Goal: Task Accomplishment & Management: Manage account settings

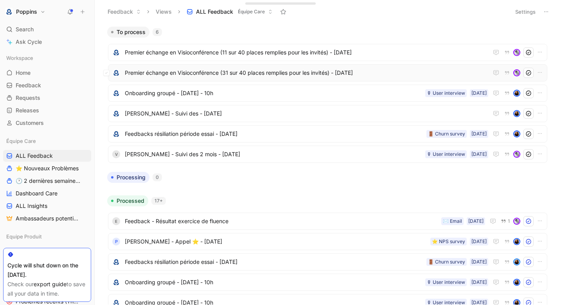
click at [223, 74] on span "Premier échange en Visioconférence (31 sur 40 places remplies pour les invités)…" at bounding box center [307, 72] width 364 height 9
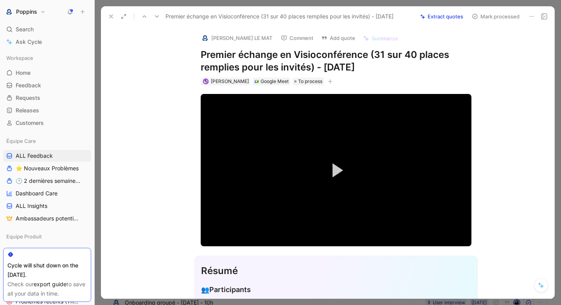
click at [332, 69] on h1 "Premier échange en Visioconférence (31 sur 40 places remplies pour les invités)…" at bounding box center [336, 61] width 271 height 25
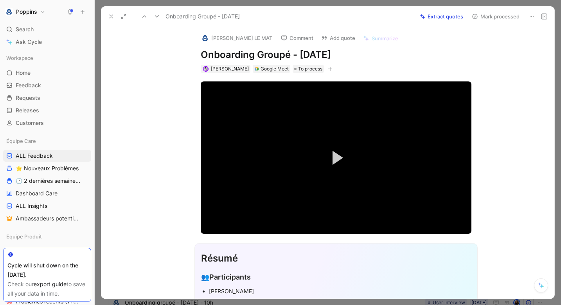
click at [234, 36] on button "[PERSON_NAME] LE MAT" at bounding box center [237, 38] width 78 height 12
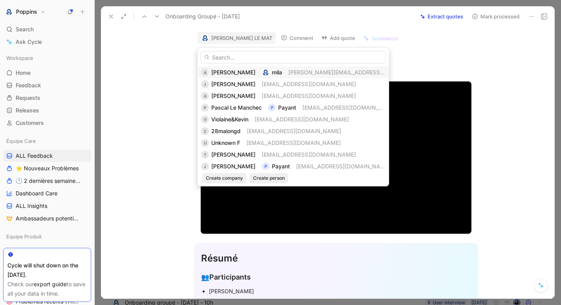
click at [229, 71] on div "A [PERSON_NAME] [PERSON_NAME][EMAIL_ADDRESS][DOMAIN_NAME]" at bounding box center [293, 72] width 185 height 9
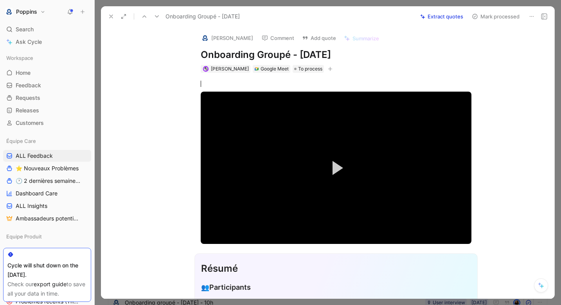
click at [326, 70] on button "button" at bounding box center [330, 69] width 8 height 8
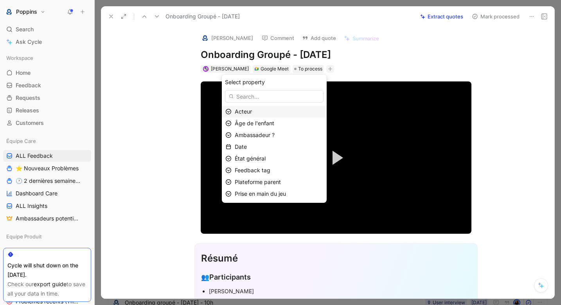
click at [265, 114] on div "Acteur" at bounding box center [279, 111] width 88 height 9
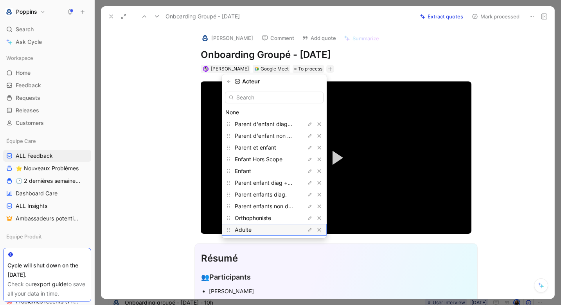
click at [268, 228] on div "Adulte" at bounding box center [264, 229] width 59 height 9
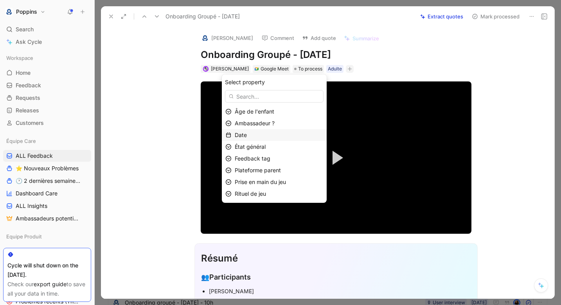
click at [256, 134] on div "Date" at bounding box center [279, 134] width 88 height 9
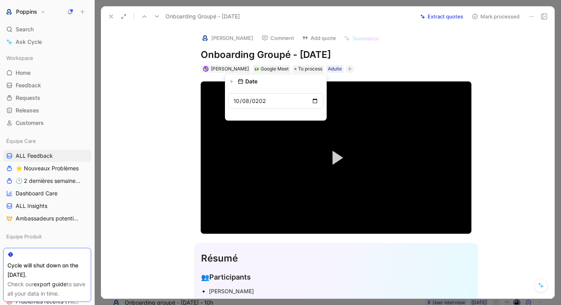
type input "[DATE]"
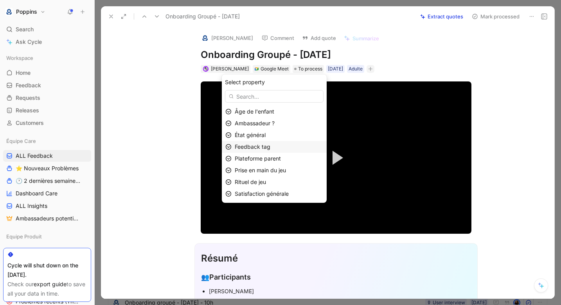
click at [265, 149] on span "Feedback tag" at bounding box center [253, 146] width 36 height 7
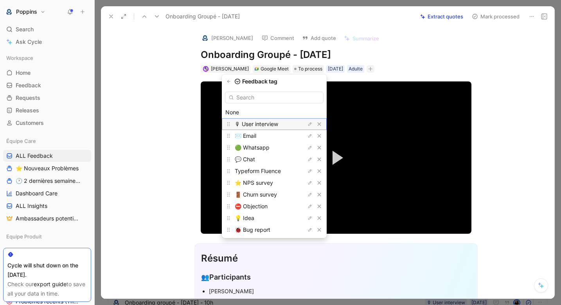
click at [259, 123] on span "🎙 User interview" at bounding box center [256, 124] width 43 height 7
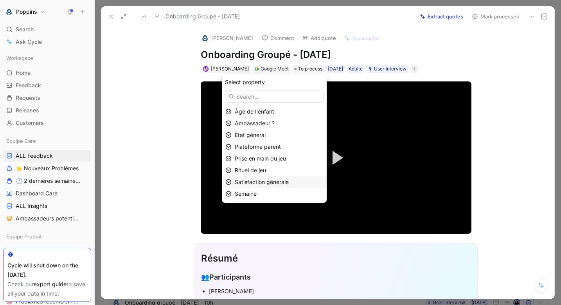
scroll to position [23, 0]
click at [262, 168] on div "Semaine" at bounding box center [279, 170] width 88 height 9
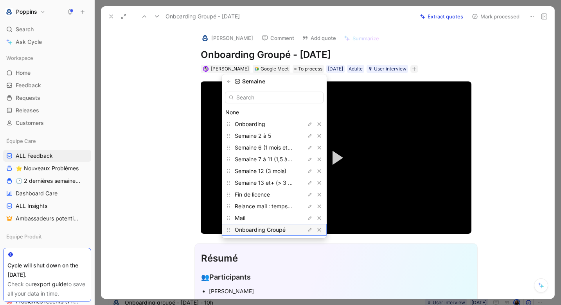
click at [257, 232] on span "Onboarding Groupé" at bounding box center [260, 229] width 51 height 7
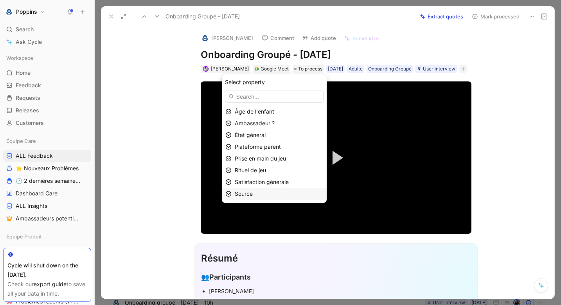
scroll to position [12, 0]
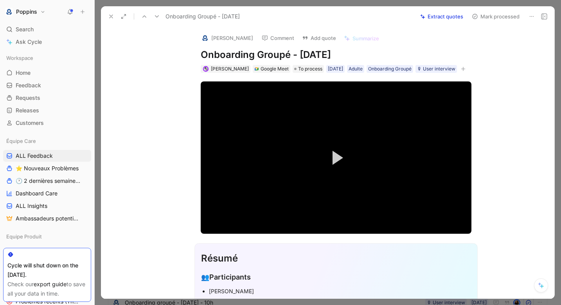
click at [111, 18] on icon at bounding box center [111, 16] width 6 height 6
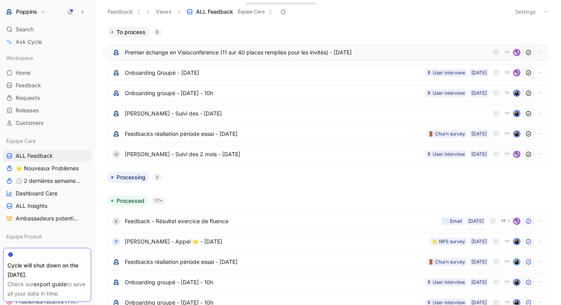
click at [156, 53] on span "Premier échange en Visioconférence (11 sur 40 places remplies pour les invités)…" at bounding box center [307, 52] width 364 height 9
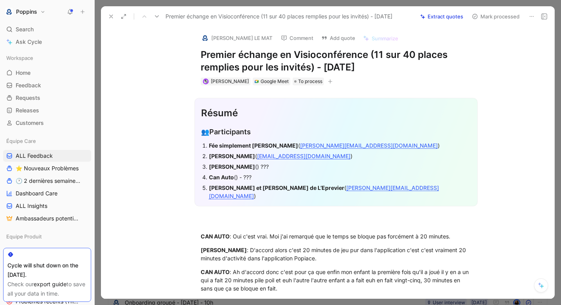
click at [204, 59] on h1 "Premier échange en Visioconférence (11 sur 40 places remplies pour les invités)…" at bounding box center [336, 61] width 271 height 25
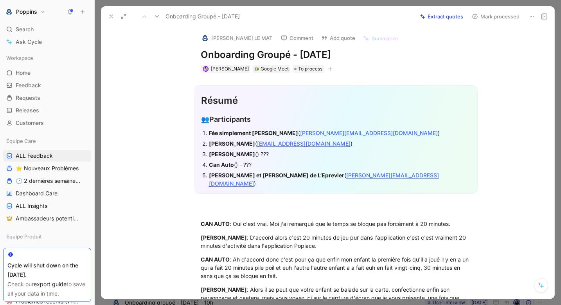
click at [204, 36] on img at bounding box center [205, 38] width 8 height 8
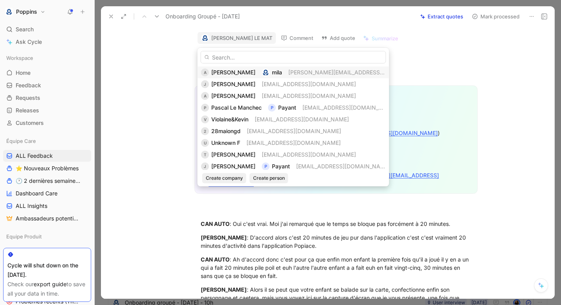
click at [262, 73] on img at bounding box center [266, 72] width 8 height 8
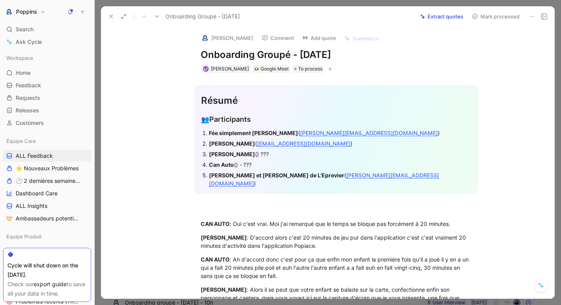
click at [326, 72] on button "button" at bounding box center [330, 69] width 8 height 8
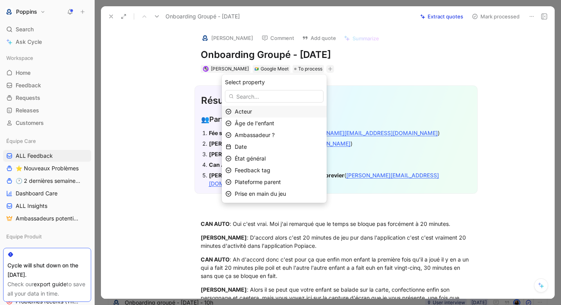
click at [279, 112] on div "Acteur" at bounding box center [279, 111] width 88 height 9
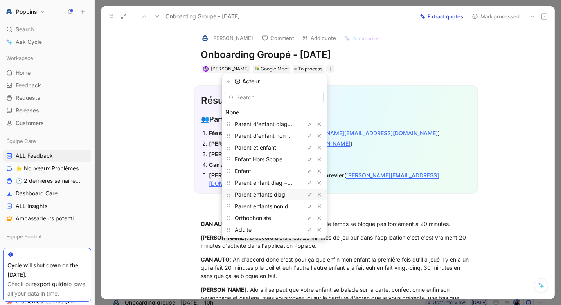
scroll to position [24, 0]
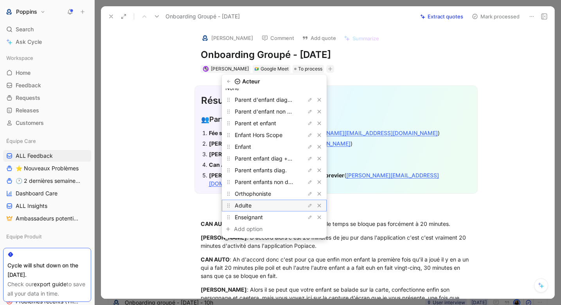
click at [262, 203] on div "Adulte" at bounding box center [264, 205] width 59 height 9
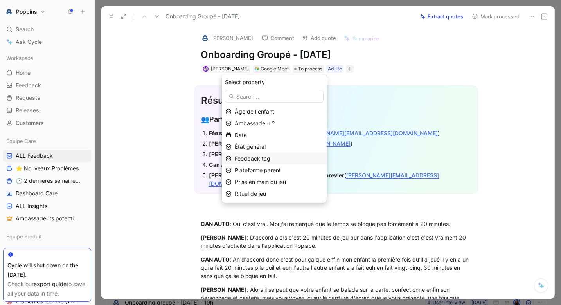
click at [267, 156] on span "Feedback tag" at bounding box center [253, 158] width 36 height 7
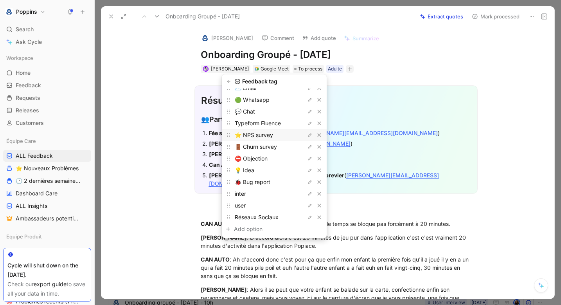
scroll to position [0, 0]
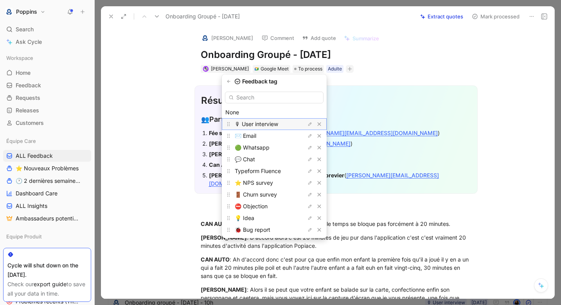
click at [268, 121] on span "🎙 User interview" at bounding box center [256, 124] width 43 height 7
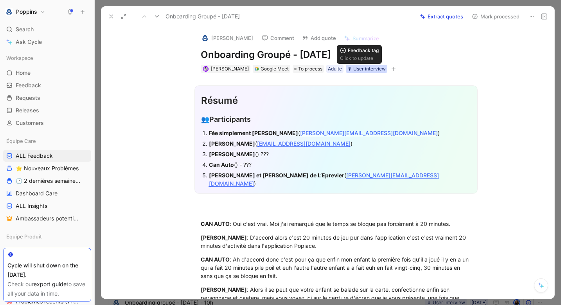
click at [354, 69] on div "🎙 User interview" at bounding box center [366, 69] width 38 height 8
click at [391, 70] on icon "button" at bounding box center [393, 69] width 5 height 5
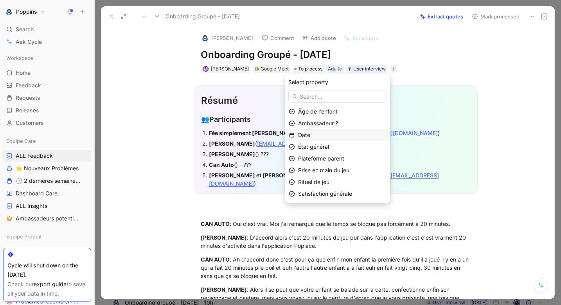
click at [333, 134] on div "Date" at bounding box center [342, 134] width 88 height 9
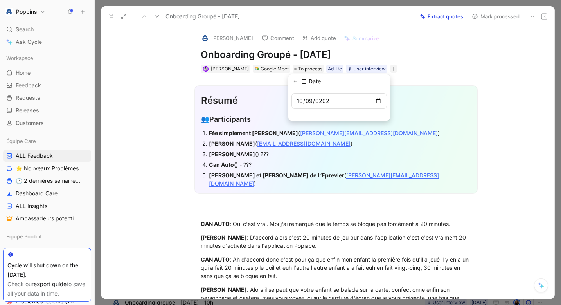
type input "[DATE]"
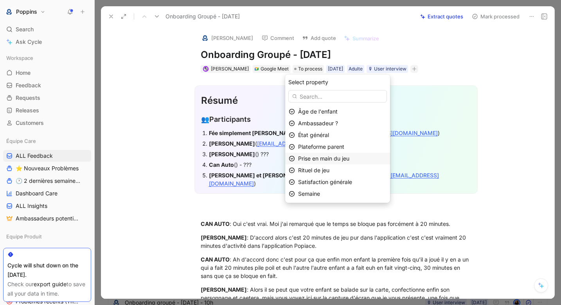
scroll to position [23, 0]
click at [328, 170] on div "Semaine" at bounding box center [342, 170] width 88 height 9
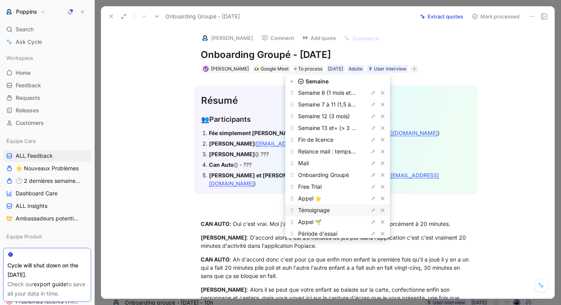
scroll to position [58, 0]
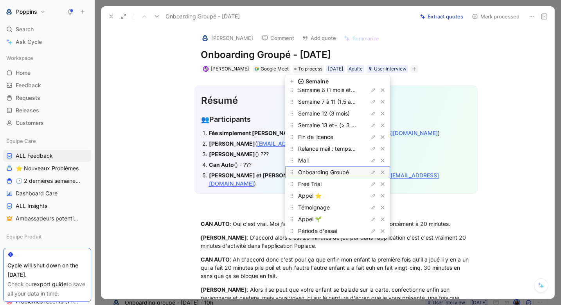
click at [340, 171] on span "Onboarding Groupé" at bounding box center [323, 172] width 51 height 7
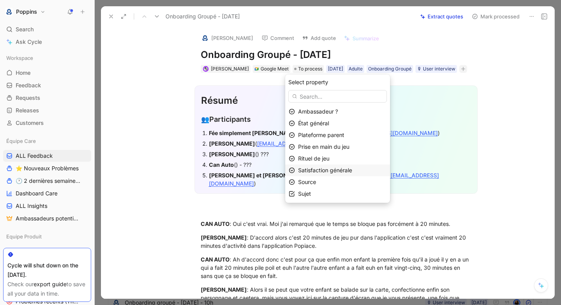
scroll to position [0, 0]
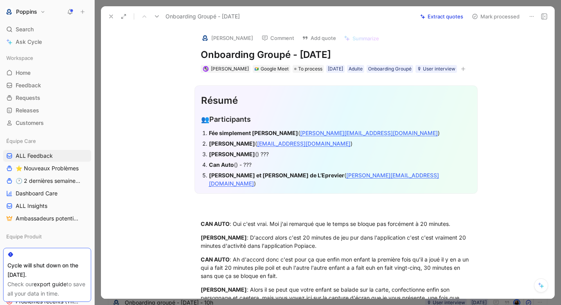
click at [112, 18] on icon at bounding box center [111, 16] width 6 height 6
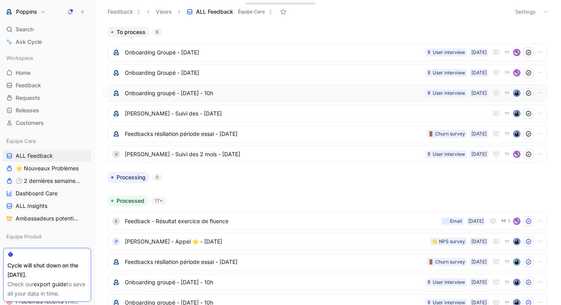
click at [229, 94] on span "Onboarding groupé - [DATE] - 10h" at bounding box center [273, 92] width 297 height 9
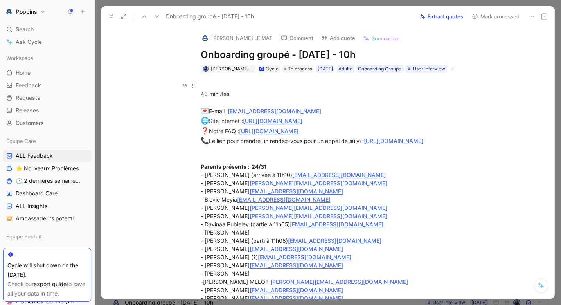
click at [206, 94] on u "40 minutes" at bounding box center [215, 93] width 29 height 7
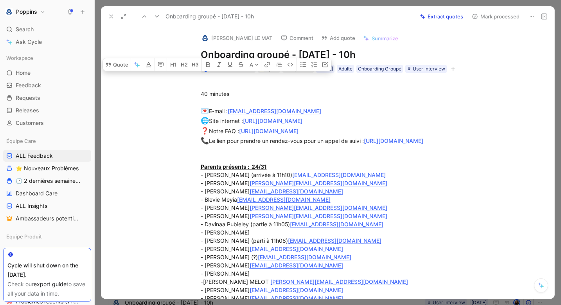
click at [112, 19] on icon at bounding box center [111, 16] width 6 height 6
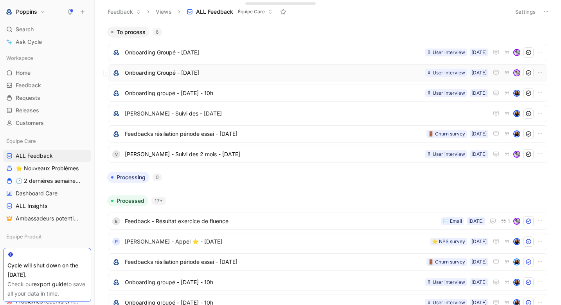
click at [216, 72] on span "Onboarding Groupé - [DATE]" at bounding box center [273, 72] width 297 height 9
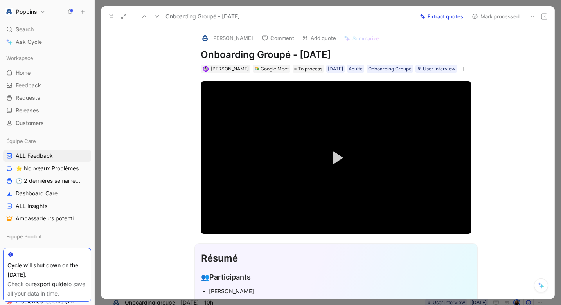
click at [307, 54] on h1 "Onboarding Groupé - [DATE]" at bounding box center [336, 55] width 271 height 13
click at [190, 225] on div at bounding box center [193, 157] width 15 height 152
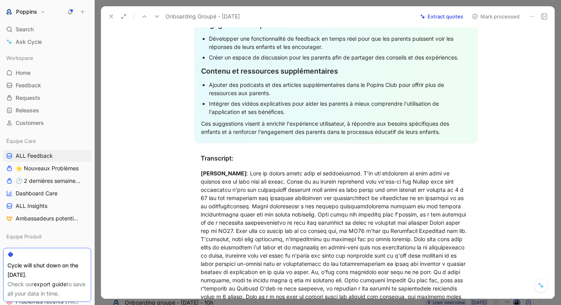
scroll to position [898, 0]
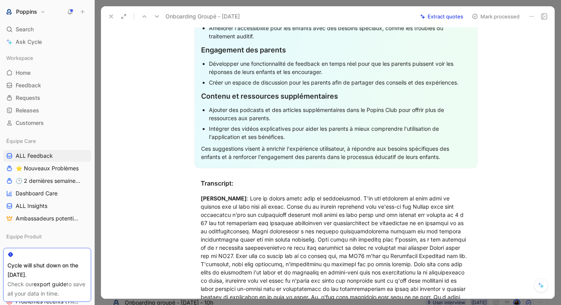
click at [456, 153] on div "Ces suggestions visent à enrichir l'expérience utilisateur, à répondre aux beso…" at bounding box center [336, 152] width 270 height 16
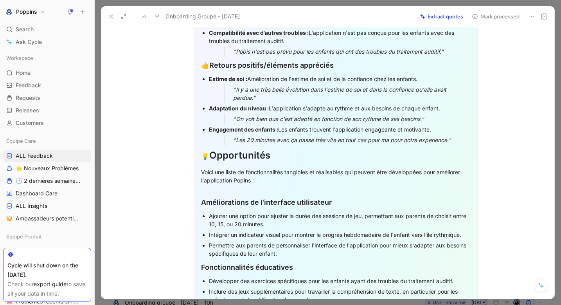
scroll to position [223, 0]
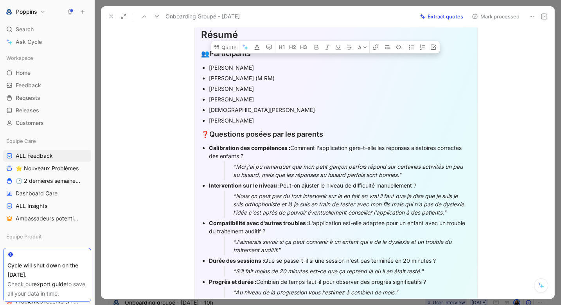
drag, startPoint x: 445, startPoint y: 165, endPoint x: 205, endPoint y: 68, distance: 259.6
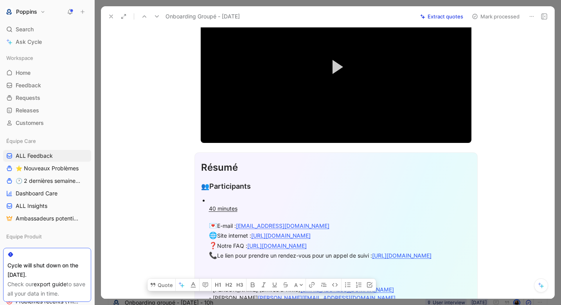
scroll to position [99, 0]
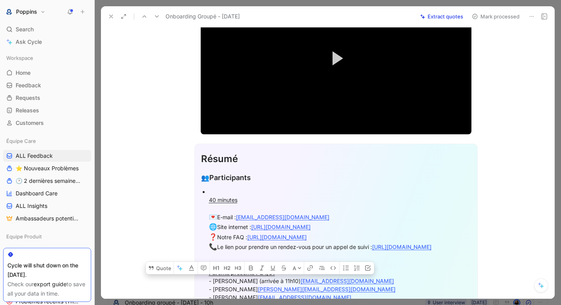
drag, startPoint x: 313, startPoint y: 246, endPoint x: 212, endPoint y: 285, distance: 108.9
click at [352, 271] on icon "button" at bounding box center [354, 267] width 5 height 5
click at [356, 271] on icon "button" at bounding box center [354, 267] width 5 height 5
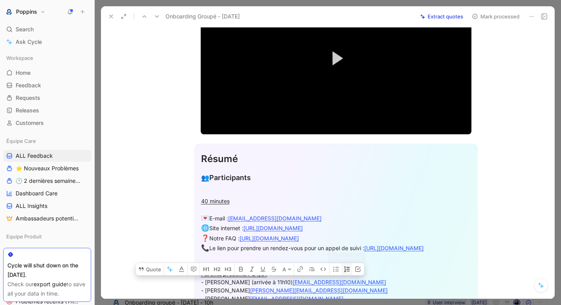
click at [349, 272] on icon "button" at bounding box center [347, 269] width 6 height 6
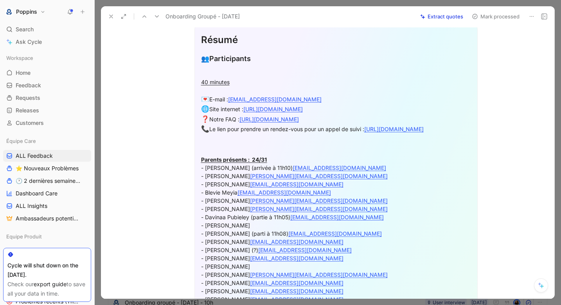
scroll to position [228, 0]
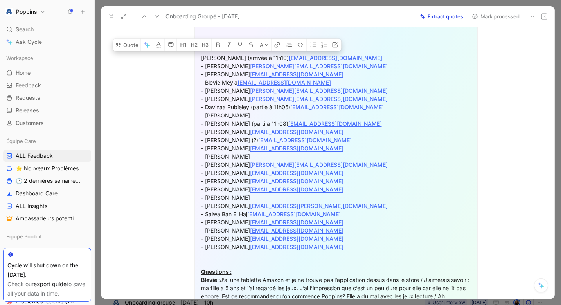
scroll to position [345, 0]
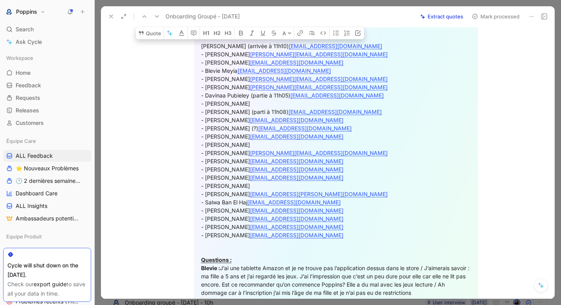
drag, startPoint x: 200, startPoint y: 171, endPoint x: 315, endPoint y: 243, distance: 135.3
click at [315, 243] on div "Résumé 👥 Participants 40 minutes 💌 E-mail : [EMAIL_ADDRESS][DOMAIN_NAME]   🌐 Si…" at bounding box center [335, 165] width 283 height 534
click at [344, 36] on icon "button" at bounding box center [347, 33] width 6 height 6
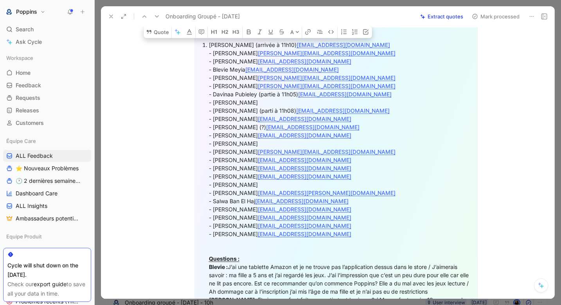
click at [200, 95] on div "Résumé 👥 Participants 40 minutes 💌 E-mail : [EMAIL_ADDRESS][DOMAIN_NAME]   🌐 Si…" at bounding box center [335, 163] width 283 height 531
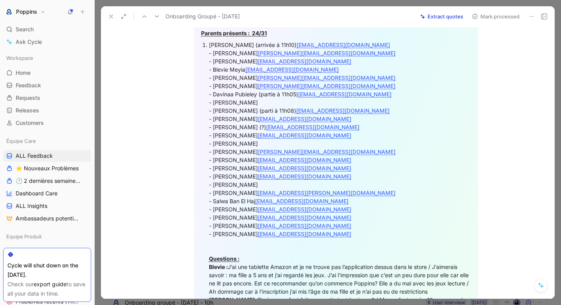
click at [214, 59] on div "[PERSON_NAME] (arrivée à 11h10) [EMAIL_ADDRESS][DOMAIN_NAME] - [PERSON_NAME] Au…" at bounding box center [340, 226] width 262 height 370
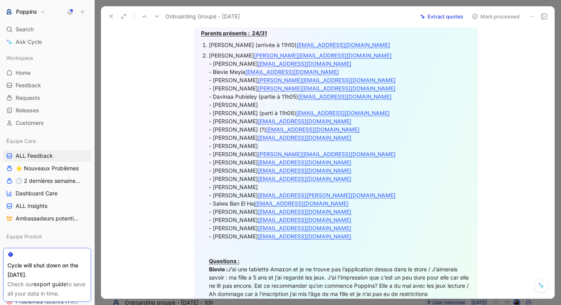
click at [213, 69] on div "[PERSON_NAME] Misme Aucouturier [EMAIL_ADDRESS][DOMAIN_NAME] - [PERSON_NAME] [E…" at bounding box center [340, 232] width 262 height 362
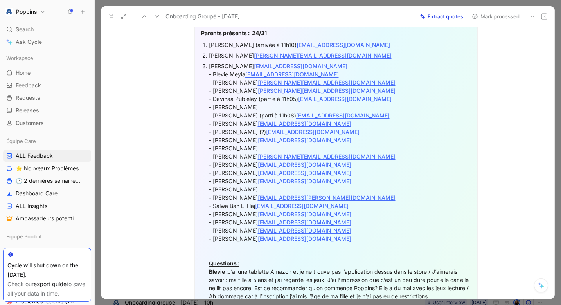
click at [214, 81] on div "[PERSON_NAME] [EMAIL_ADDRESS][DOMAIN_NAME] - [PERSON_NAME] [EMAIL_ADDRESS][DOMA…" at bounding box center [340, 238] width 262 height 353
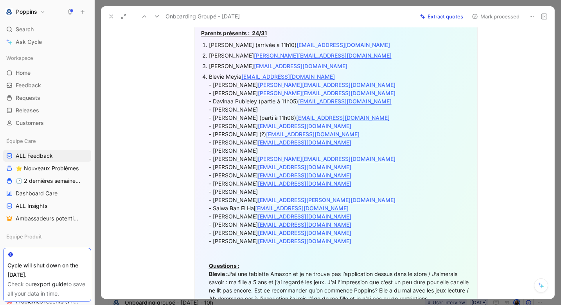
click at [211, 92] on div "Blevie Meyia [EMAIL_ADDRESS][DOMAIN_NAME] - Citterio Lucille [EMAIL_ADDRESS][DO…" at bounding box center [340, 244] width 262 height 345
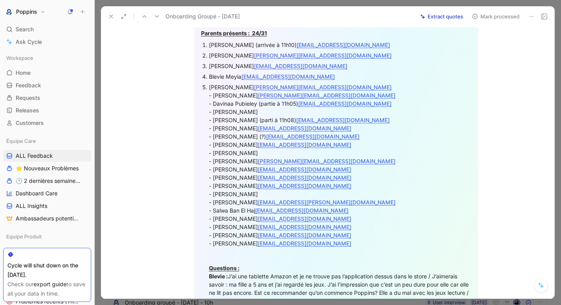
click at [213, 101] on div "Citterio Lucille [EMAIL_ADDRESS][DOMAIN_NAME] - [PERSON_NAME] [PERSON_NAME][EMA…" at bounding box center [340, 251] width 262 height 337
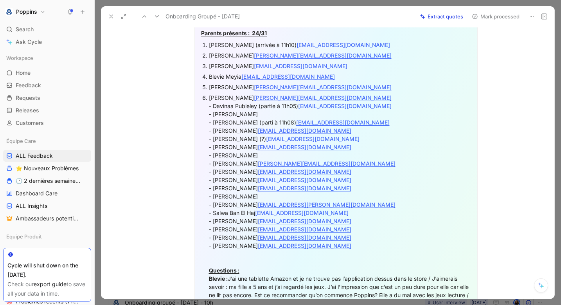
click at [211, 115] on div "[PERSON_NAME] [PERSON_NAME][EMAIL_ADDRESS][DOMAIN_NAME] - Davinaa Pubieley (par…" at bounding box center [340, 258] width 262 height 329
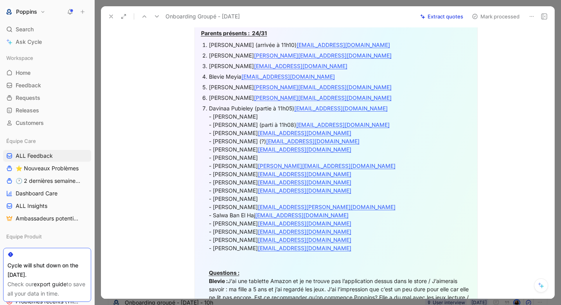
click at [212, 125] on div "Davinaa Pubieley (partie à 11h05) [EMAIL_ADDRESS][DOMAIN_NAME] - [PERSON_NAME] …" at bounding box center [340, 264] width 262 height 320
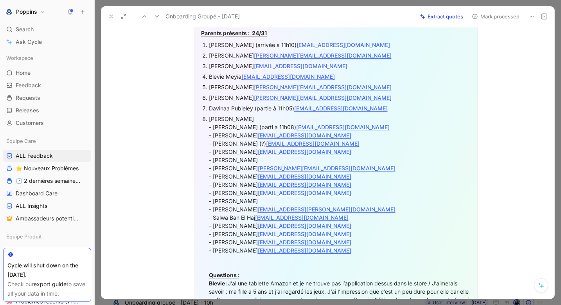
click at [215, 133] on div "[PERSON_NAME] - [PERSON_NAME] (parti à 11h08) [EMAIL_ADDRESS][DOMAIN_NAME] - [P…" at bounding box center [340, 271] width 262 height 312
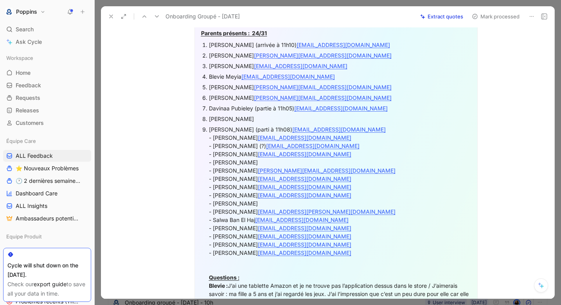
click at [212, 145] on div "[PERSON_NAME] (parti à 11h08) [EMAIL_ADDRESS][DOMAIN_NAME] - [PERSON_NAME] [EMA…" at bounding box center [340, 277] width 262 height 304
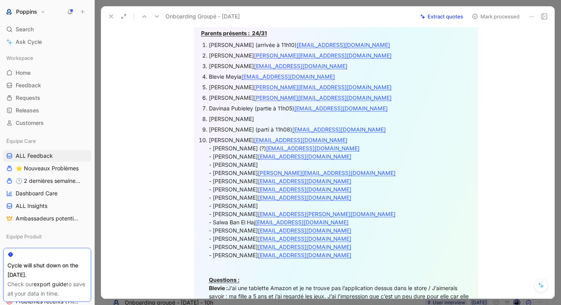
click at [212, 154] on div "[PERSON_NAME] [EMAIL_ADDRESS][DOMAIN_NAME] - [PERSON_NAME] (?) [EMAIL_ADDRESS][…" at bounding box center [340, 284] width 262 height 296
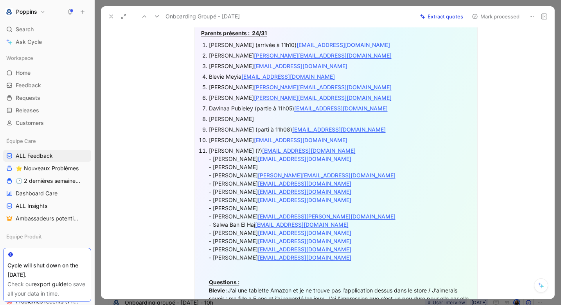
click at [212, 167] on div "[PERSON_NAME] (?) [EMAIL_ADDRESS][DOMAIN_NAME] - [PERSON_NAME] [PERSON_NAME][EM…" at bounding box center [340, 290] width 262 height 288
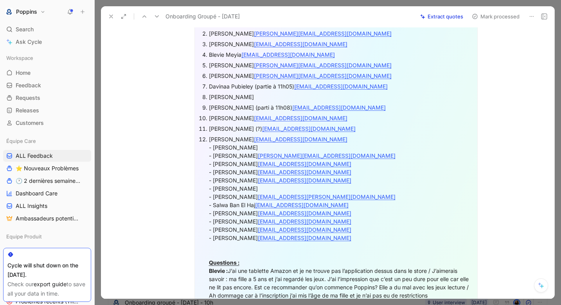
scroll to position [376, 0]
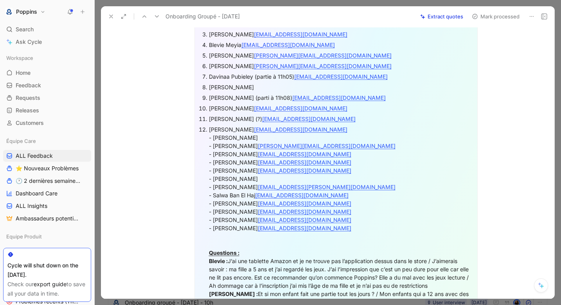
click at [214, 145] on div "[PERSON_NAME] [PERSON_NAME][EMAIL_ADDRESS][DOMAIN_NAME] - [PERSON_NAME] - [PERS…" at bounding box center [340, 264] width 262 height 279
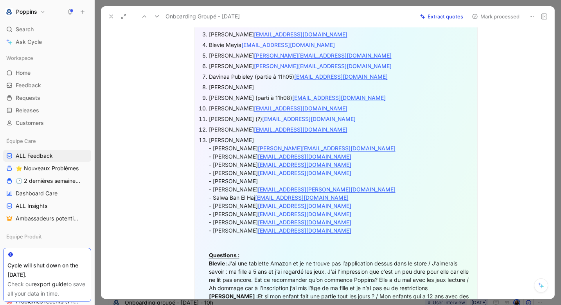
click at [215, 156] on div "[PERSON_NAME] - [PERSON_NAME] MELOT [PERSON_NAME][EMAIL_ADDRESS][DOMAIN_NAME] -…" at bounding box center [340, 271] width 262 height 271
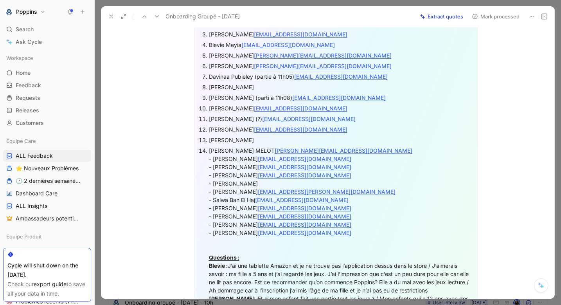
click at [211, 165] on div "[PERSON_NAME] MELOT [PERSON_NAME][EMAIL_ADDRESS][DOMAIN_NAME] - [PERSON_NAME] […" at bounding box center [340, 277] width 262 height 263
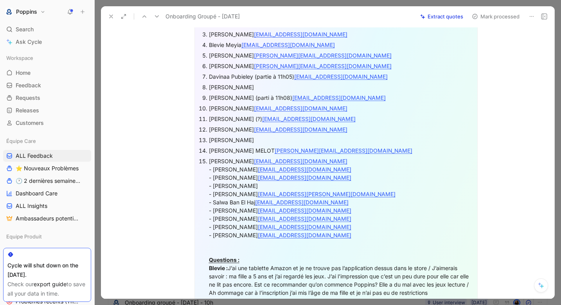
click at [214, 178] on div "[PERSON_NAME] [EMAIL_ADDRESS][DOMAIN_NAME] - [PERSON_NAME] [EMAIL_ADDRESS][DOMA…" at bounding box center [340, 284] width 262 height 255
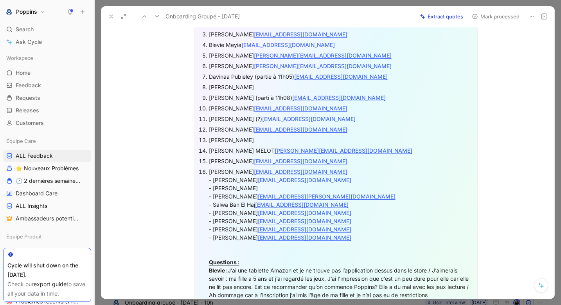
click at [214, 186] on div "[PERSON_NAME] [EMAIL_ADDRESS][DOMAIN_NAME] - [PERSON_NAME] [EMAIL_ADDRESS][DOMA…" at bounding box center [340, 290] width 262 height 247
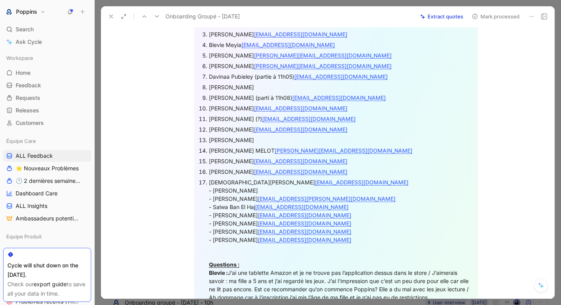
click at [214, 196] on div "[PERSON_NAME] [EMAIL_ADDRESS][DOMAIN_NAME] - [PERSON_NAME] - [PERSON_NAME] Soen…" at bounding box center [340, 297] width 262 height 238
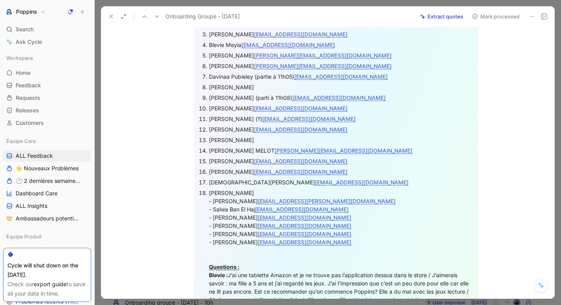
click at [214, 206] on div "[PERSON_NAME] - [PERSON_NAME] Soenen [EMAIL_ADDRESS][PERSON_NAME][DOMAIN_NAME] …" at bounding box center [340, 304] width 262 height 230
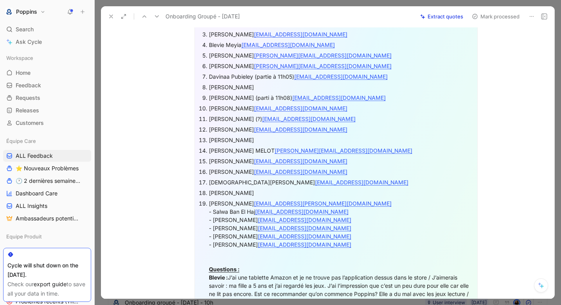
click at [213, 216] on div "[PERSON_NAME] Soenen [EMAIL_ADDRESS][PERSON_NAME][DOMAIN_NAME] - Salwa Ban El H…" at bounding box center [340, 310] width 262 height 222
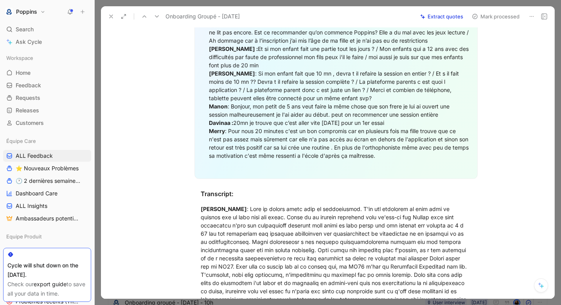
scroll to position [658, 0]
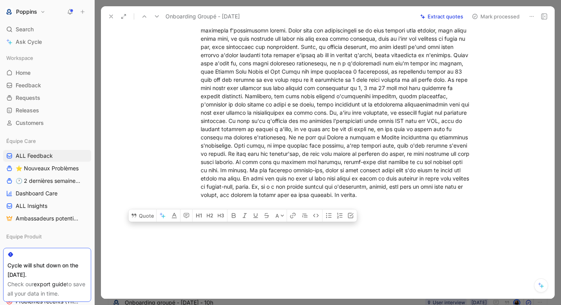
drag, startPoint x: 202, startPoint y: 193, endPoint x: 247, endPoint y: 296, distance: 112.4
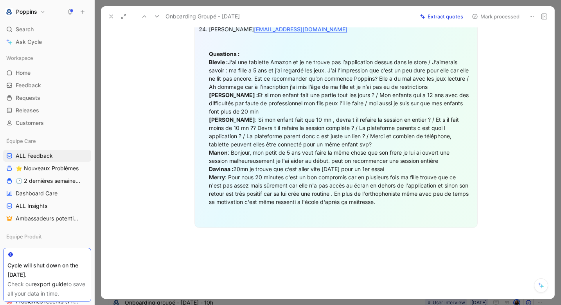
scroll to position [600, 0]
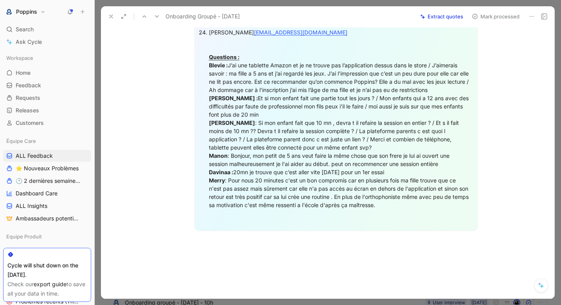
click at [457, 97] on div "[PERSON_NAME] [EMAIL_ADDRESS][DOMAIN_NAME] Questions : Blevie : J’ai une tablet…" at bounding box center [340, 118] width 262 height 181
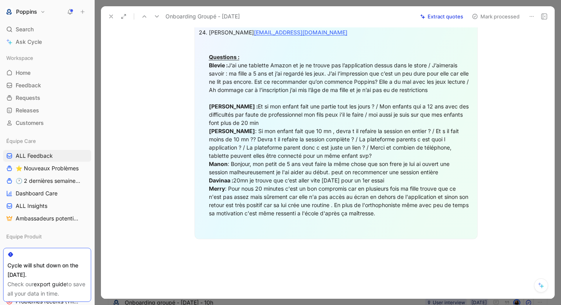
click at [327, 130] on div "[PERSON_NAME] [EMAIL_ADDRESS][DOMAIN_NAME] Questions : Blevie : J’ai une tablet…" at bounding box center [340, 122] width 262 height 189
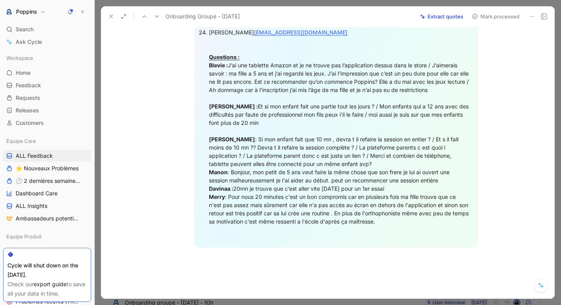
click at [383, 173] on div "[PERSON_NAME] [EMAIL_ADDRESS][DOMAIN_NAME] Questions : Blevie : J’ai une tablet…" at bounding box center [340, 126] width 262 height 197
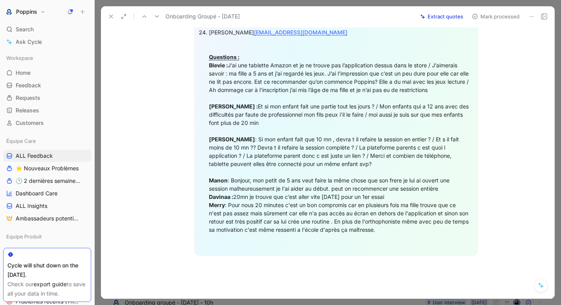
click at [386, 202] on div "[PERSON_NAME] [EMAIL_ADDRESS][DOMAIN_NAME] Questions : Blevie : J’ai une tablet…" at bounding box center [340, 130] width 262 height 205
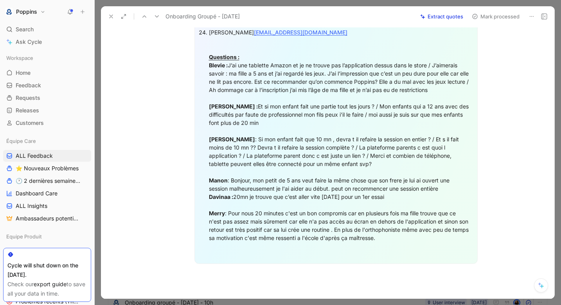
click at [449, 194] on div "[PERSON_NAME] [EMAIL_ADDRESS][DOMAIN_NAME] Questions : Blevie : J’ai une tablet…" at bounding box center [340, 135] width 262 height 214
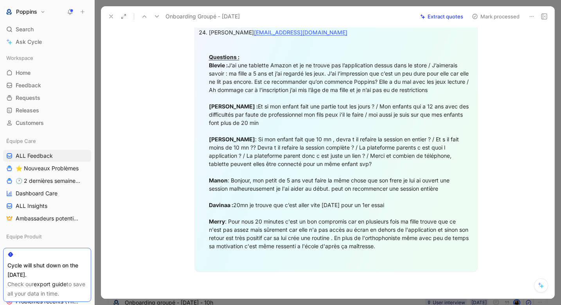
scroll to position [513, 0]
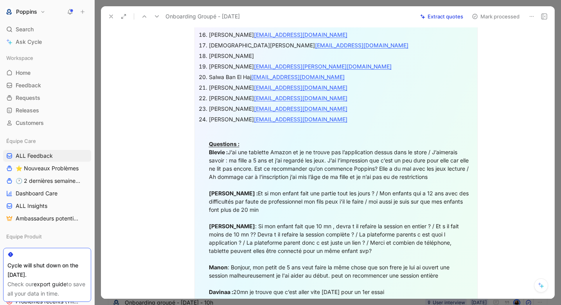
click at [248, 151] on div "[PERSON_NAME] [EMAIL_ADDRESS][DOMAIN_NAME] Questions : Blevie : J’ai une tablet…" at bounding box center [340, 226] width 262 height 222
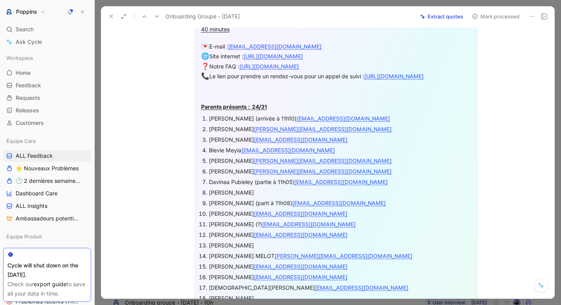
scroll to position [0, 0]
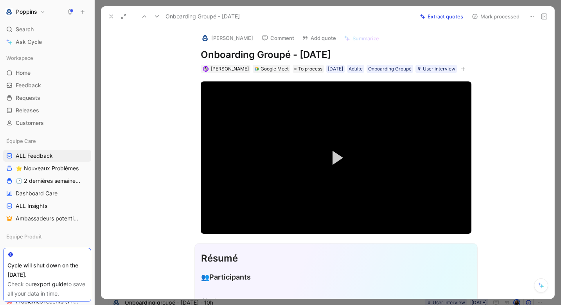
click at [108, 16] on icon at bounding box center [111, 16] width 6 height 6
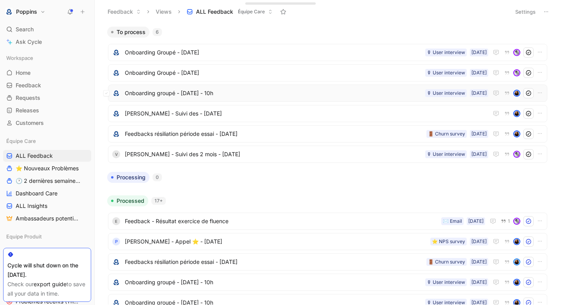
click at [233, 100] on div "Onboarding groupé - [DATE] 10h 08/10/2025 🎙 User interview" at bounding box center [327, 93] width 439 height 17
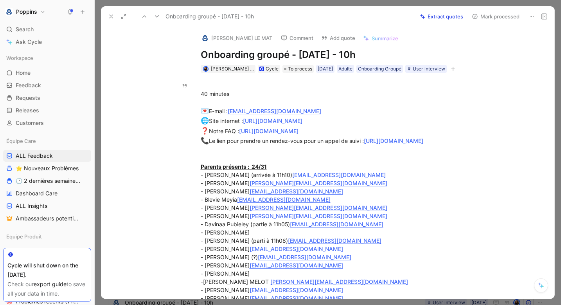
click at [532, 16] on use at bounding box center [532, 16] width 4 height 1
click at [501, 45] on div "Delete" at bounding box center [498, 44] width 72 height 9
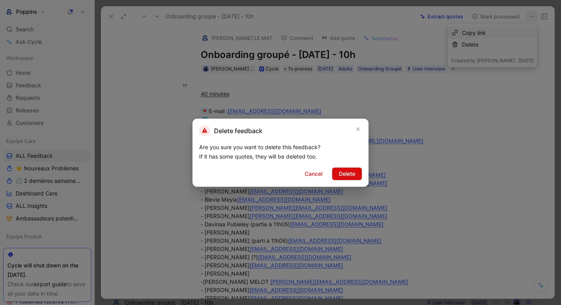
click at [348, 176] on span "Delete" at bounding box center [347, 173] width 16 height 9
